Goal: Task Accomplishment & Management: Complete application form

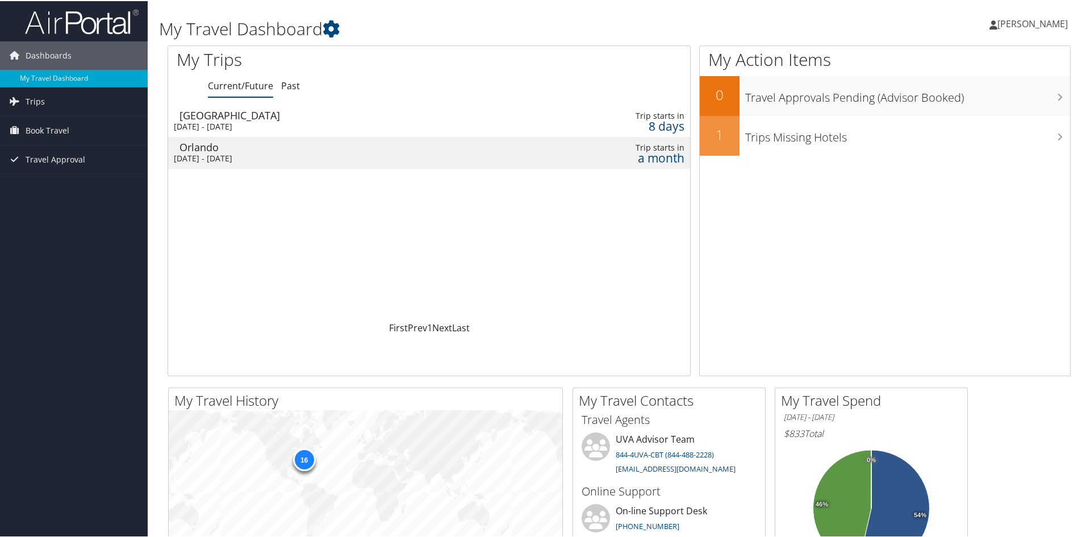
click at [311, 141] on div "Orlando" at bounding box center [336, 146] width 315 height 10
click at [223, 131] on td "Richmond Thu 9 Oct 2025 - Fri 10 Oct 2025" at bounding box center [331, 120] width 327 height 32
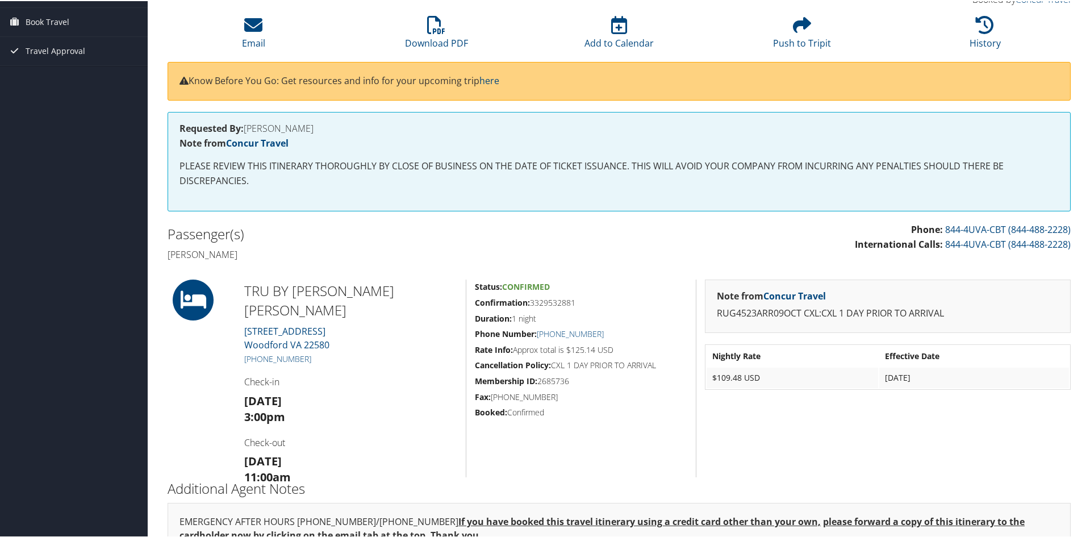
scroll to position [114, 0]
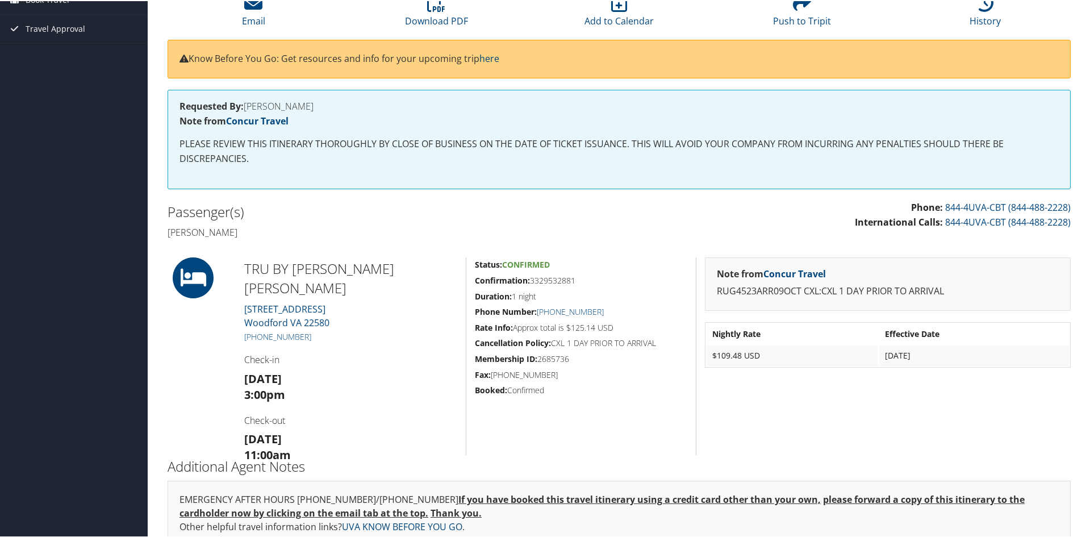
click at [190, 271] on icon at bounding box center [193, 276] width 51 height 41
click at [294, 268] on h2 "TRU BY HILTON THORN" at bounding box center [350, 277] width 213 height 38
click at [286, 302] on link "6524 Dominion Raceway Ave Woodford VA 22580" at bounding box center [286, 315] width 85 height 26
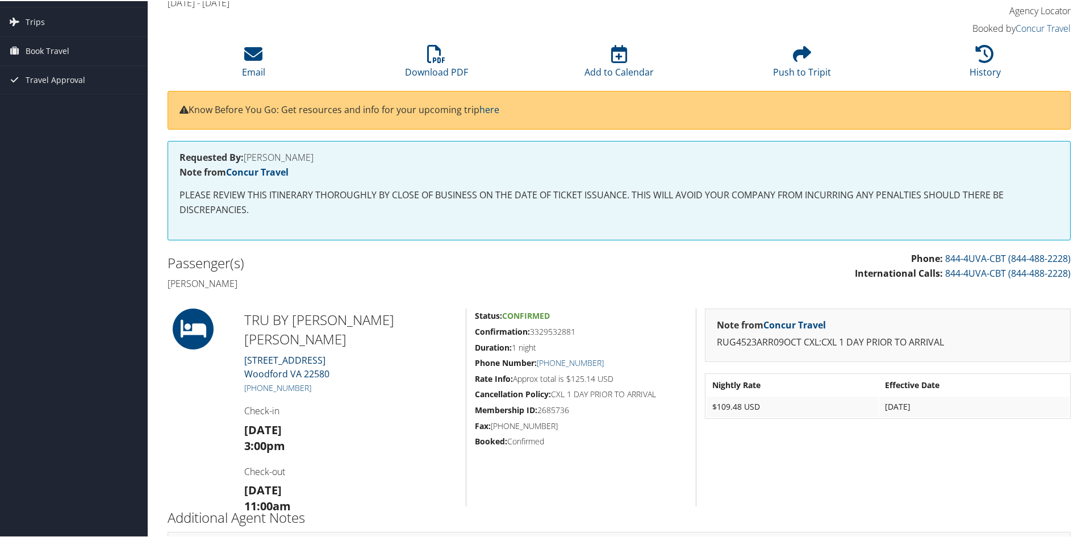
scroll to position [0, 0]
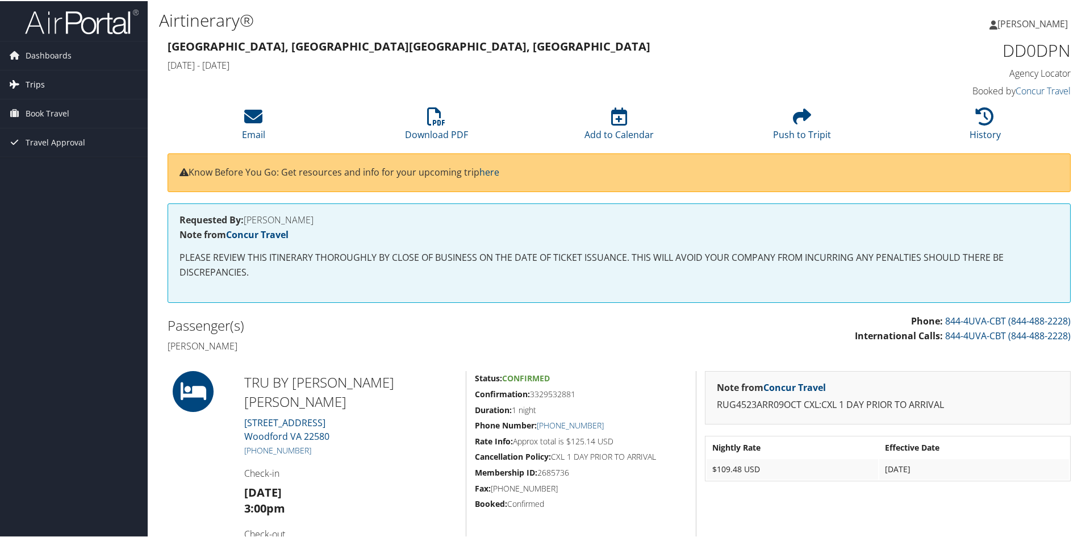
click at [47, 88] on link "Trips" at bounding box center [74, 83] width 148 height 28
click at [38, 112] on link "Current/Future Trips" at bounding box center [74, 106] width 148 height 17
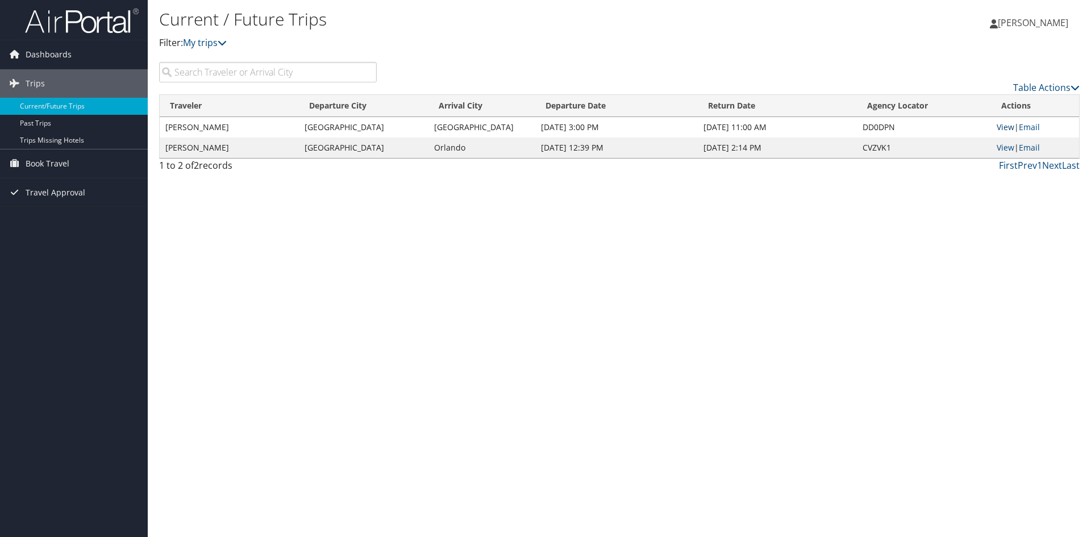
click at [1004, 124] on link "View" at bounding box center [1005, 127] width 18 height 11
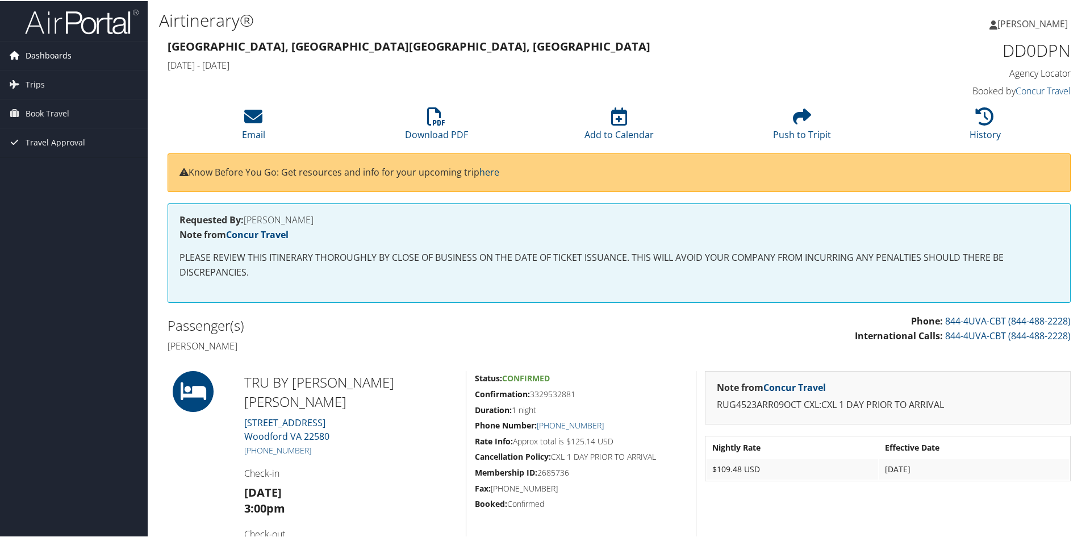
click at [34, 46] on span "Dashboards" at bounding box center [49, 54] width 46 height 28
click at [36, 57] on span "Dashboards" at bounding box center [49, 54] width 46 height 28
click at [37, 52] on span "Dashboards" at bounding box center [49, 54] width 46 height 28
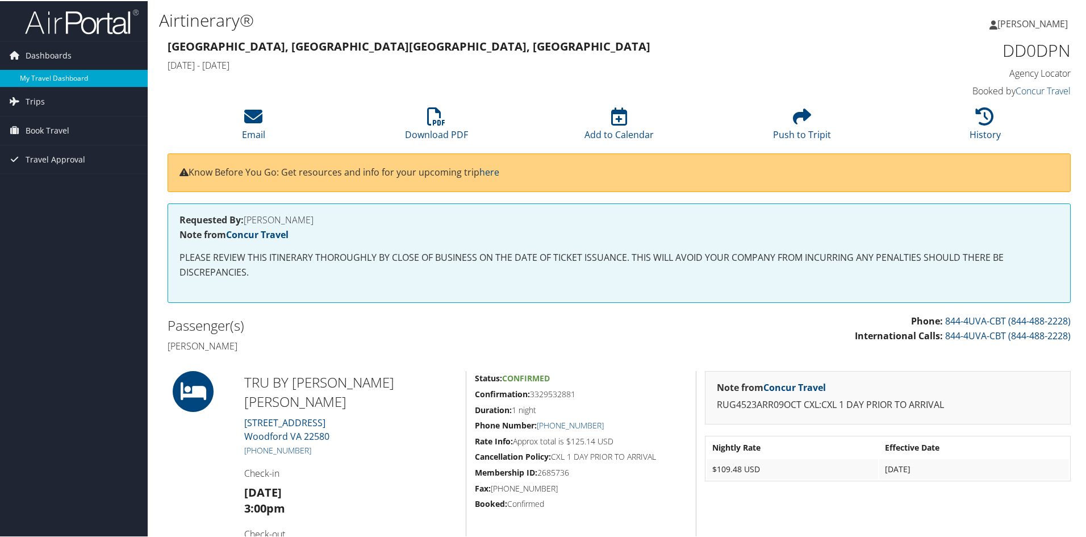
click at [53, 78] on link "My Travel Dashboard" at bounding box center [74, 77] width 148 height 17
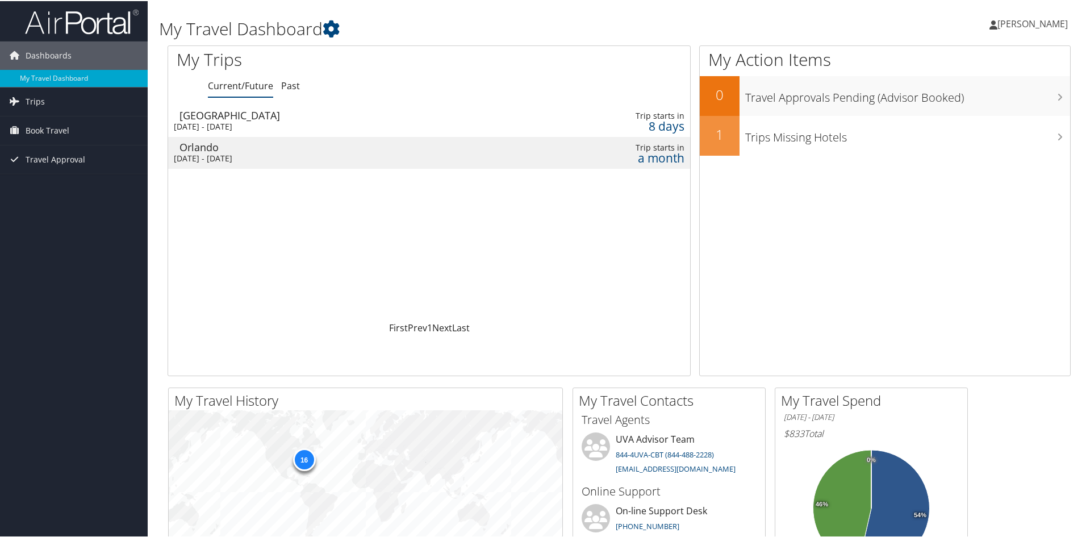
click at [459, 119] on td "Richmond Thu 9 Oct 2025 - Fri 10 Oct 2025" at bounding box center [331, 120] width 327 height 32
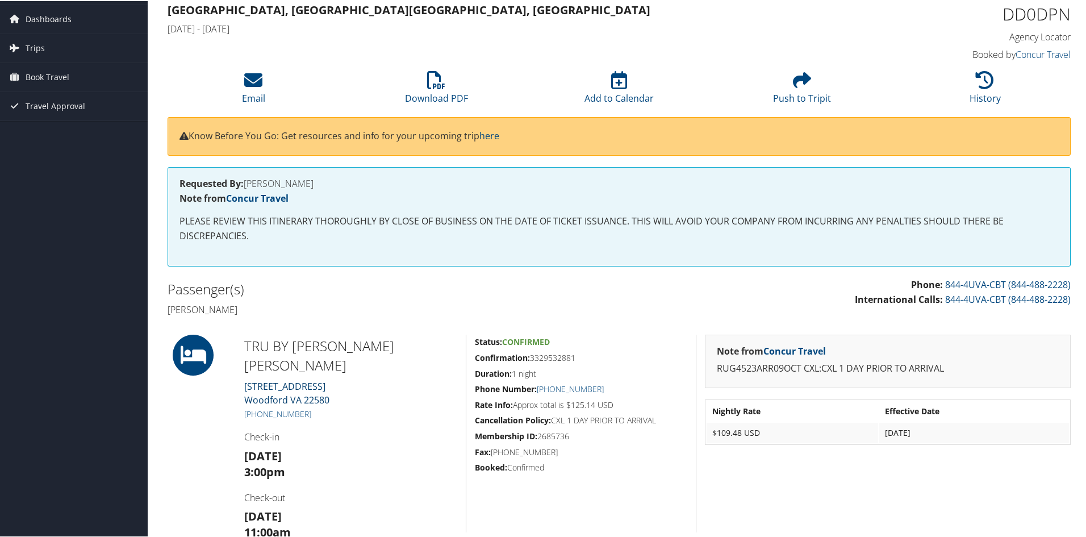
scroll to position [57, 0]
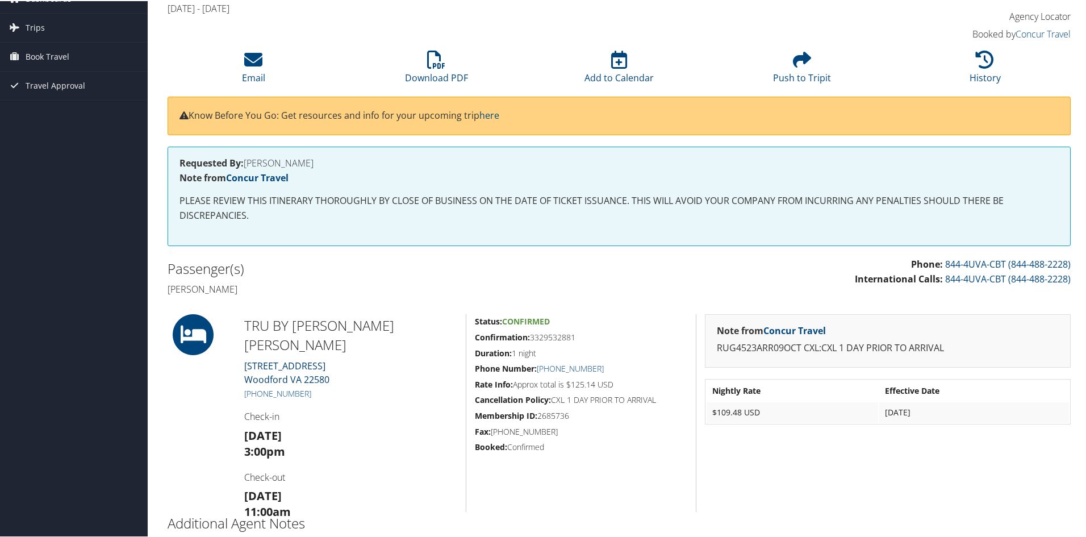
click at [283, 358] on link "[STREET_ADDRESS]" at bounding box center [286, 371] width 85 height 26
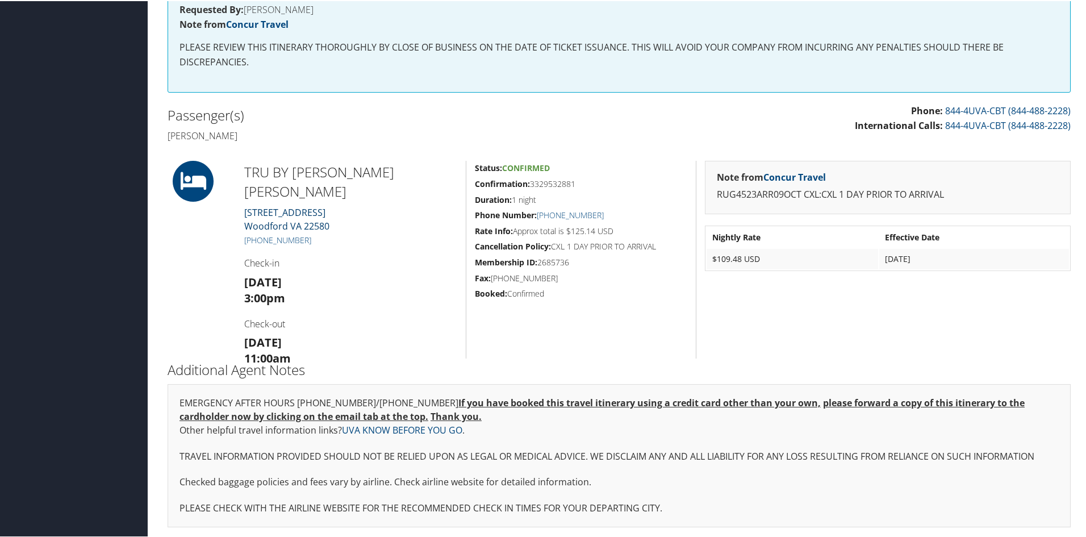
scroll to position [211, 0]
click at [778, 175] on link "Concur Travel" at bounding box center [794, 175] width 62 height 12
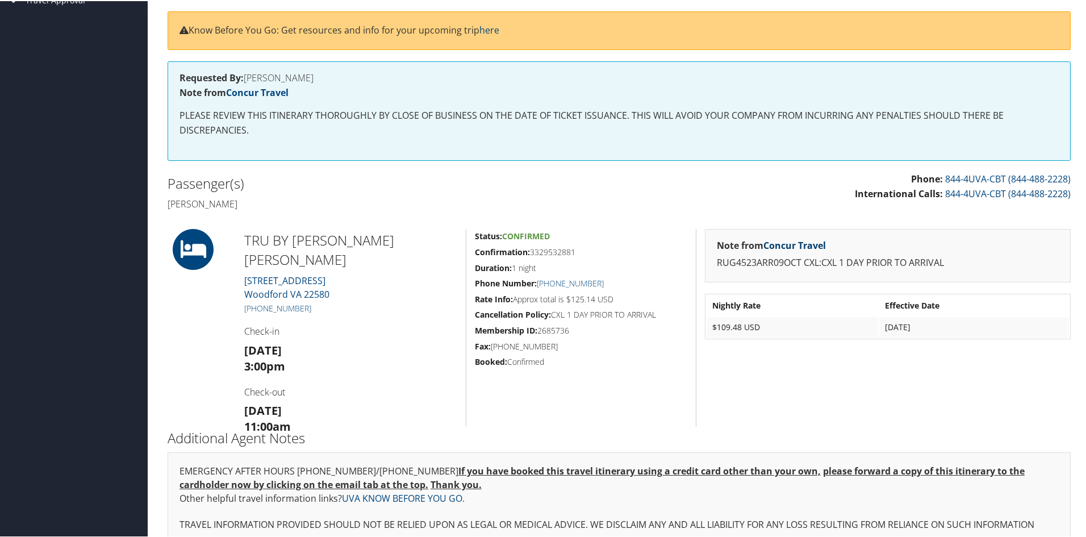
scroll to position [0, 0]
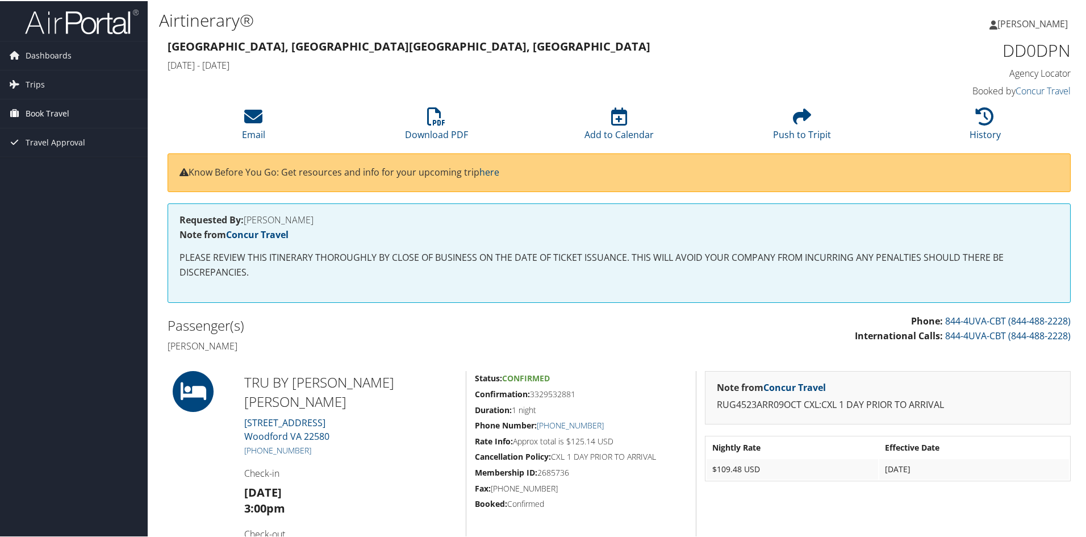
click at [47, 114] on span "Book Travel" at bounding box center [48, 112] width 44 height 28
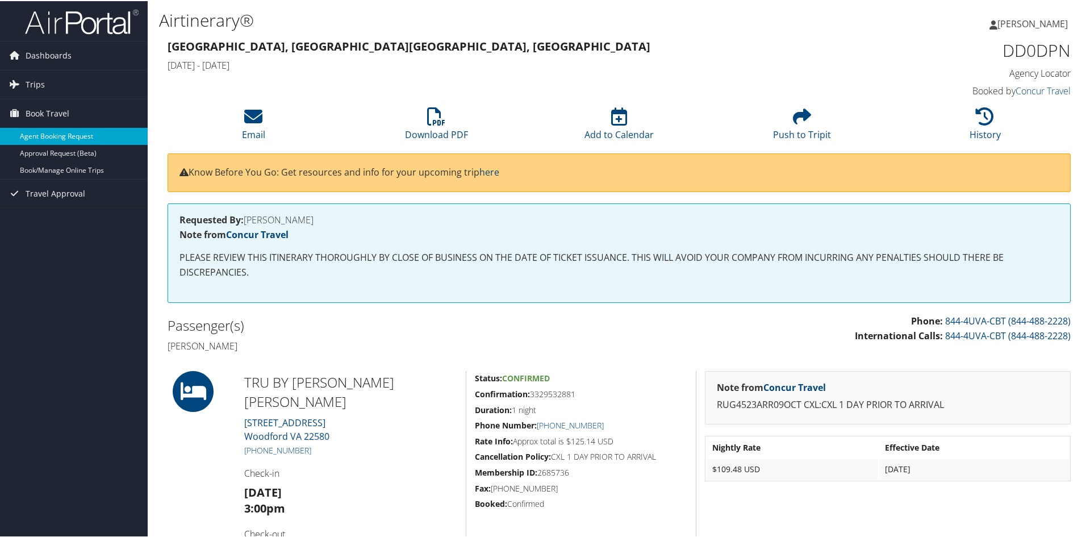
click at [65, 140] on link "Agent Booking Request" at bounding box center [74, 135] width 148 height 17
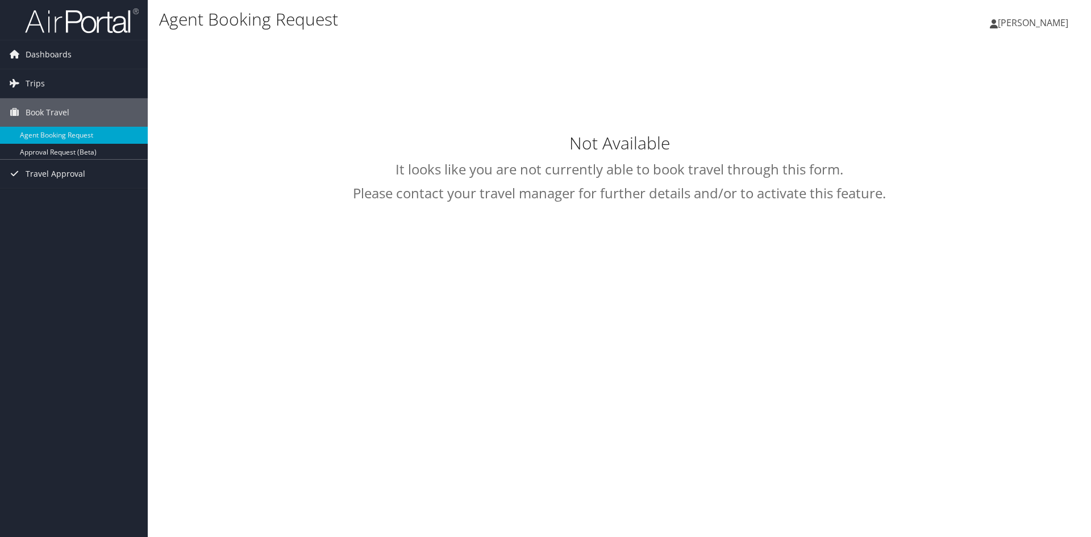
type input "[PERSON_NAME]"
select select "[EMAIL_ADDRESS][DOMAIN_NAME]"
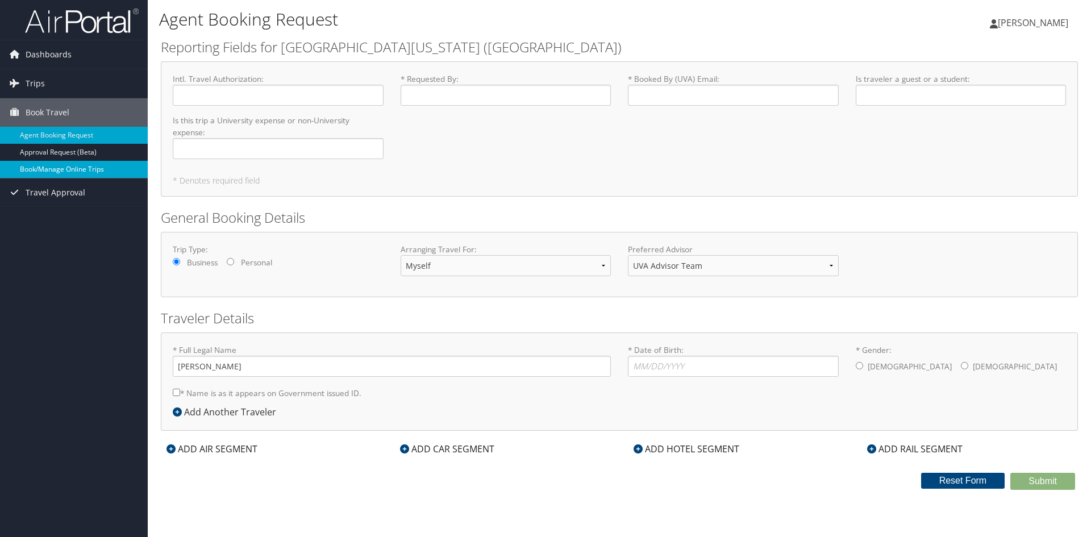
click at [57, 169] on link "Book/Manage Online Trips" at bounding box center [74, 169] width 148 height 17
